Goal: Book appointment/travel/reservation

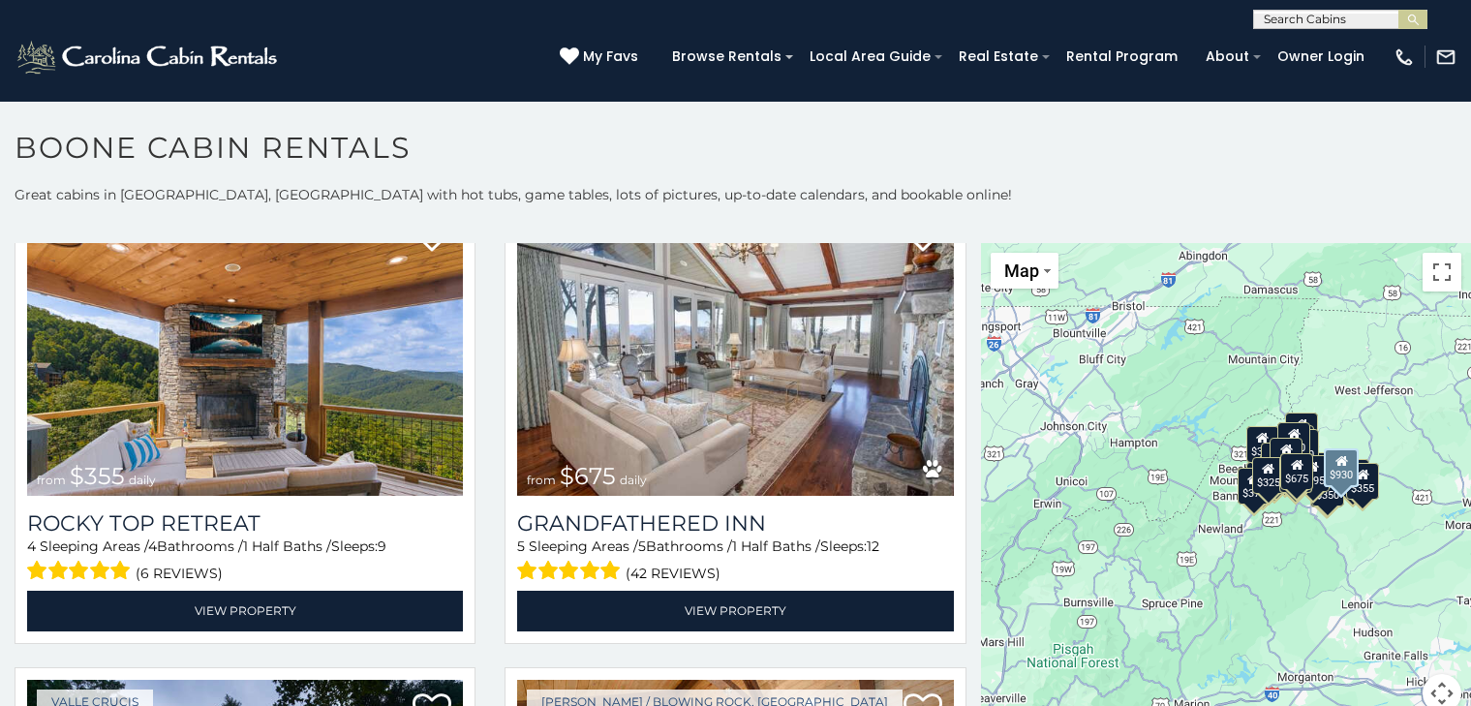
scroll to position [1048, 0]
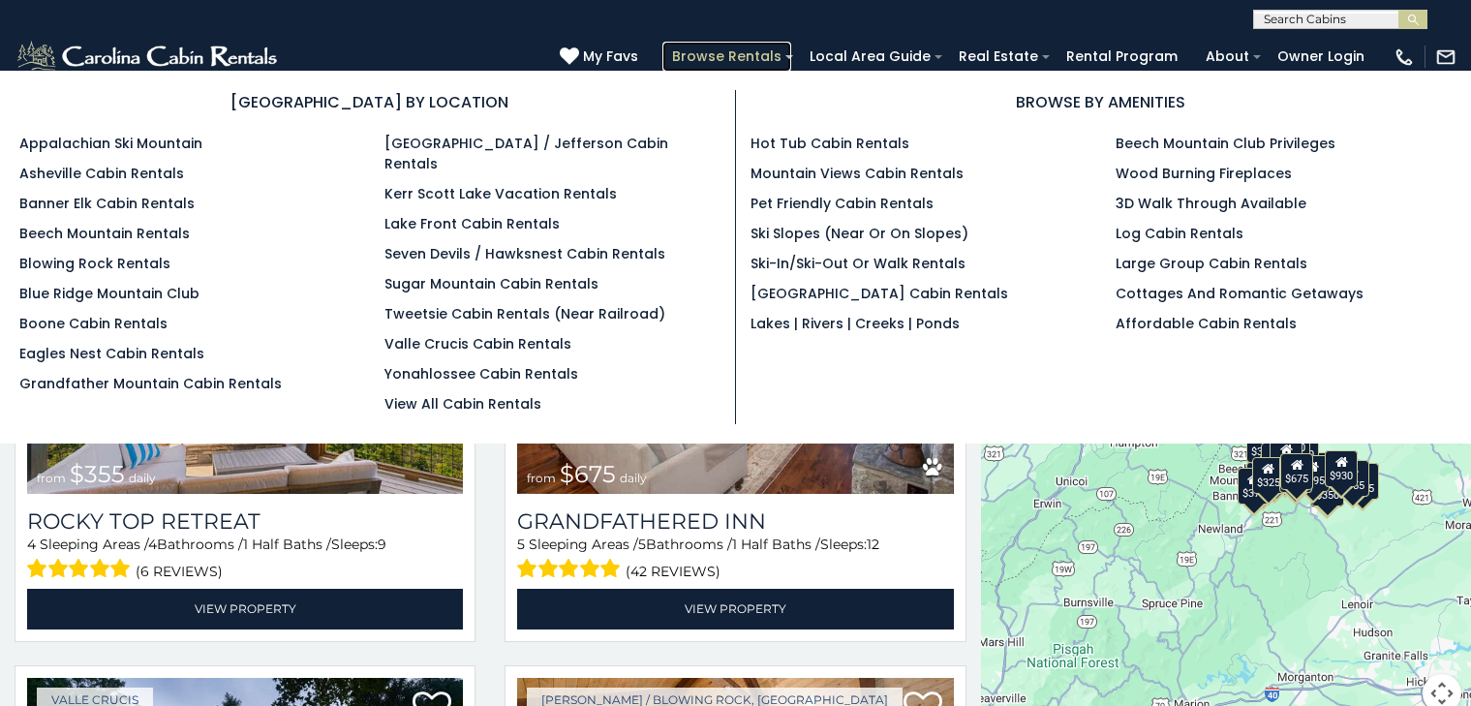
click at [687, 52] on link "Browse Rentals" at bounding box center [726, 57] width 129 height 30
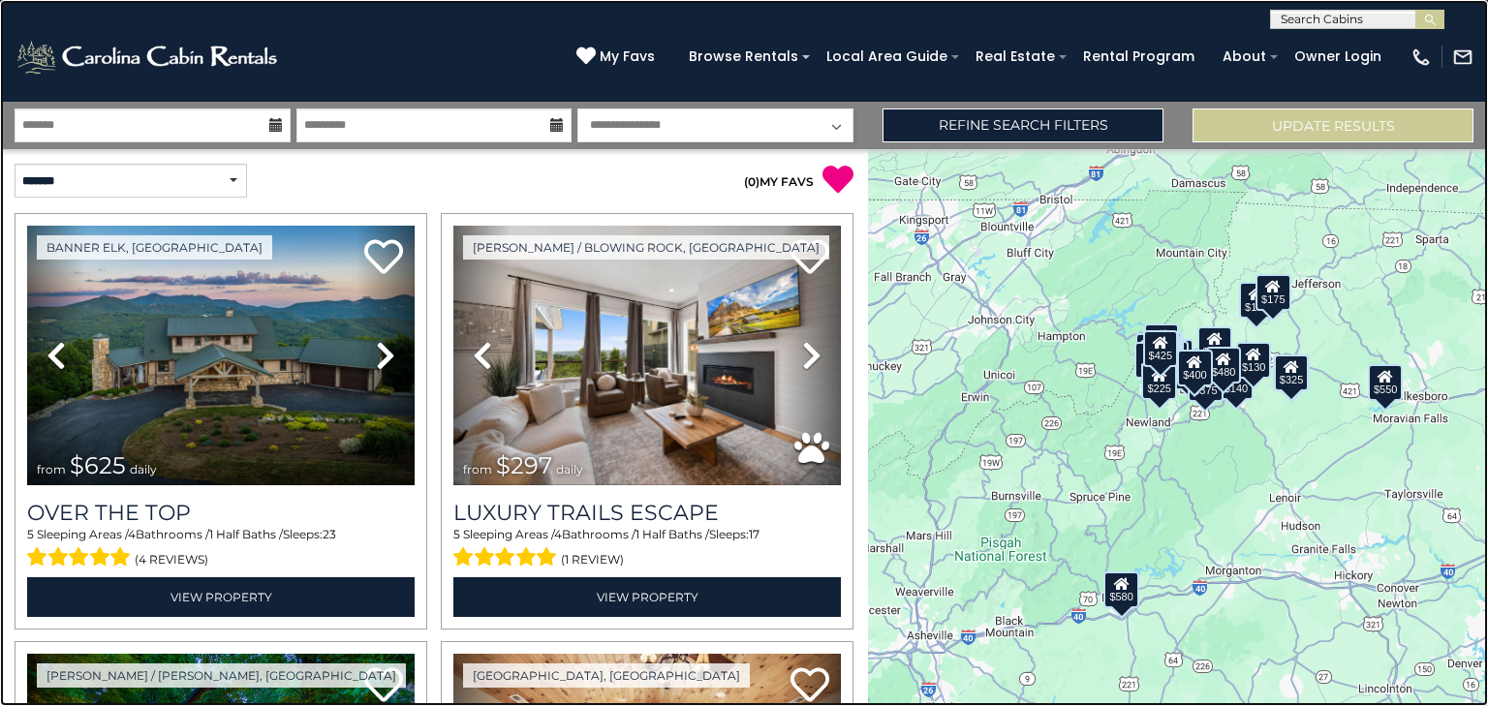
click at [217, 102] on link at bounding box center [744, 353] width 1488 height 706
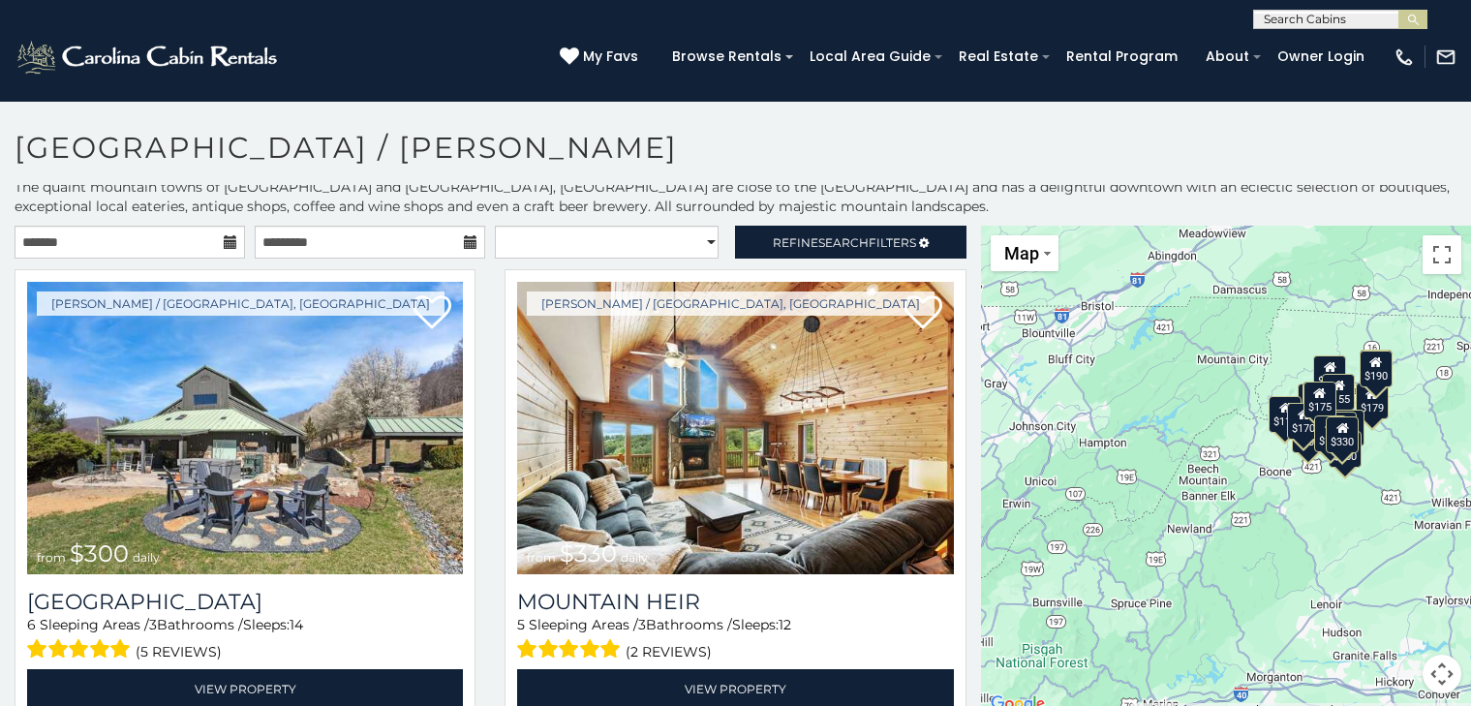
scroll to position [11, 0]
